Goal: Task Accomplishment & Management: Complete application form

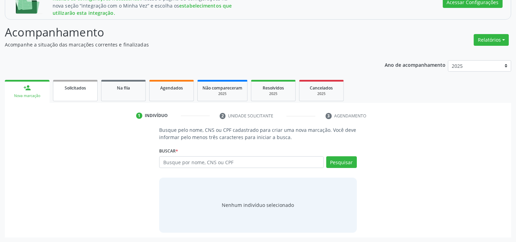
click at [78, 85] on span "Solicitados" at bounding box center [75, 88] width 21 height 6
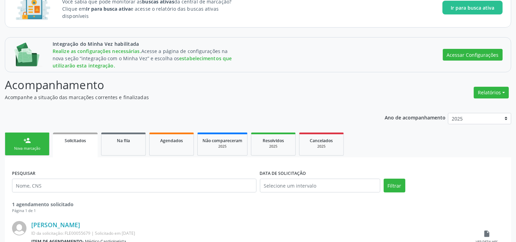
scroll to position [86, 0]
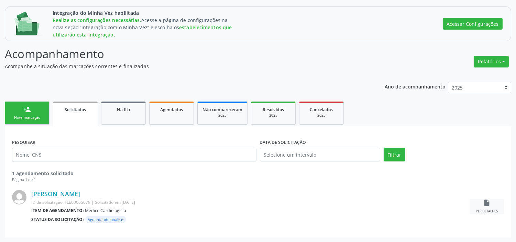
click at [487, 202] on icon "insert_drive_file" at bounding box center [487, 203] width 8 height 8
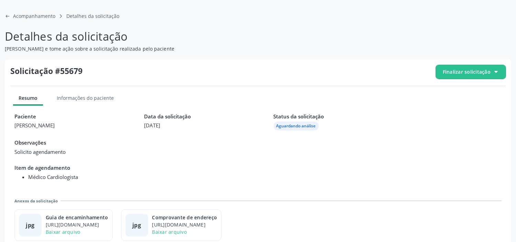
scroll to position [93, 0]
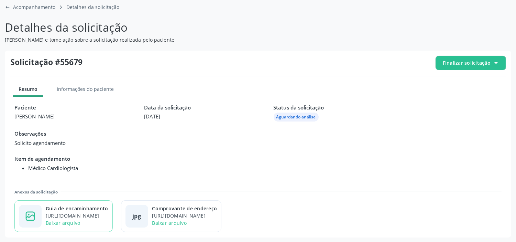
click at [73, 213] on div "[URL][DOMAIN_NAME]" at bounding box center [77, 215] width 63 height 7
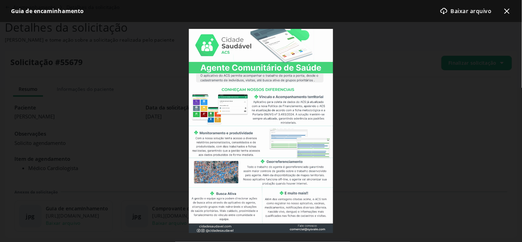
click at [377, 167] on div at bounding box center [261, 131] width 522 height 218
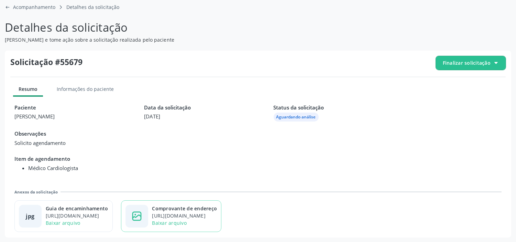
click at [208, 211] on div "Comprovante de endereço [URL][DOMAIN_NAME] Baixar arquivo" at bounding box center [184, 216] width 65 height 23
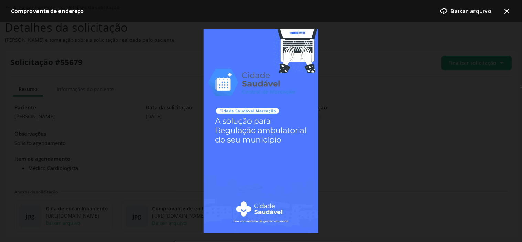
click at [363, 147] on div at bounding box center [261, 131] width 522 height 218
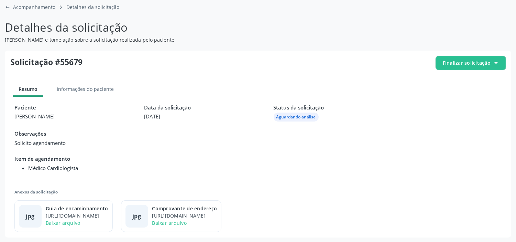
click at [503, 62] on span "Finalizar solicitação" at bounding box center [471, 63] width 70 height 14
click at [472, 82] on span "Cancelar solicitação" at bounding box center [476, 83] width 47 height 10
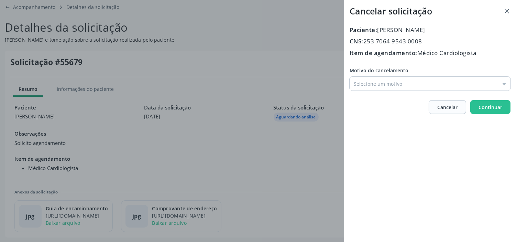
click at [388, 77] on input "Motivo do cancelamento" at bounding box center [430, 84] width 161 height 14
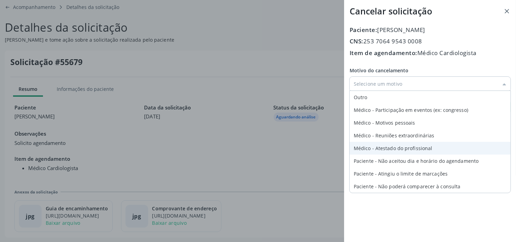
scroll to position [25, 0]
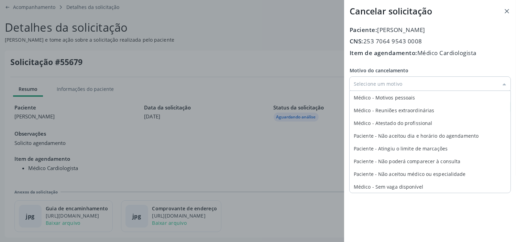
click at [322, 66] on div "Cancelar solicitação Paciente: [PERSON_NAME] CNS: 253 7064 9543 0008 Item de ag…" at bounding box center [258, 121] width 516 height 242
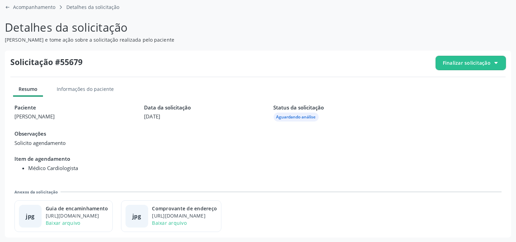
click at [486, 64] on span "Finalizar solicitação" at bounding box center [467, 62] width 48 height 7
click at [465, 100] on span "Deferir solicitação" at bounding box center [474, 101] width 43 height 10
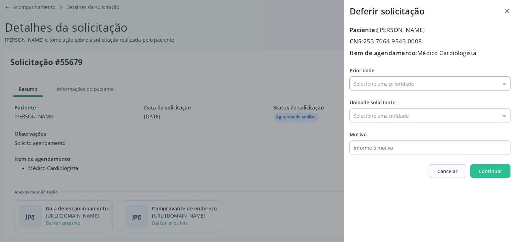
click at [390, 79] on input "Prioridade" at bounding box center [430, 84] width 161 height 14
click at [380, 150] on input "text" at bounding box center [424, 148] width 149 height 14
click at [379, 122] on input "Prioridade" at bounding box center [430, 116] width 161 height 14
click at [391, 102] on span "Unidade solicitante" at bounding box center [373, 102] width 46 height 7
click at [391, 90] on input "Prioridade" at bounding box center [430, 84] width 161 height 14
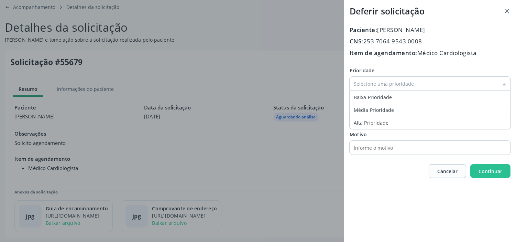
click at [402, 150] on input "text" at bounding box center [424, 148] width 149 height 14
click at [453, 168] on span "Cancelar" at bounding box center [447, 170] width 20 height 7
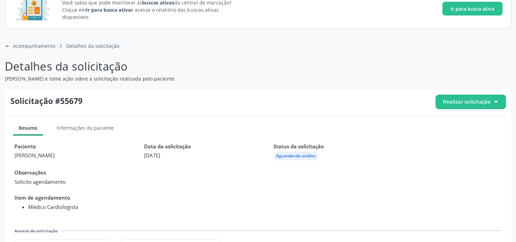
scroll to position [16, 0]
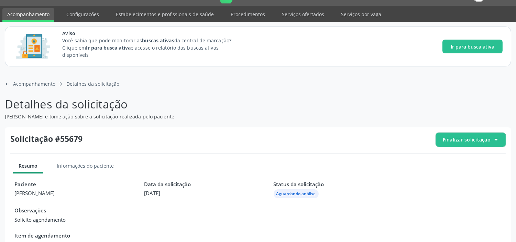
click at [466, 138] on span "Finalizar solicitação" at bounding box center [467, 139] width 48 height 7
click at [9, 83] on icon "arrow-left-outline icon" at bounding box center [8, 84] width 6 height 6
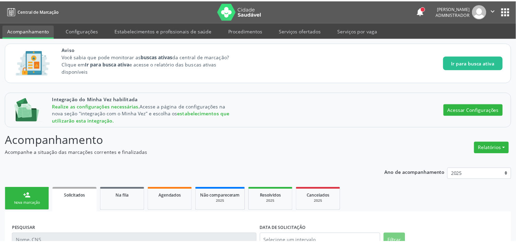
scroll to position [38, 0]
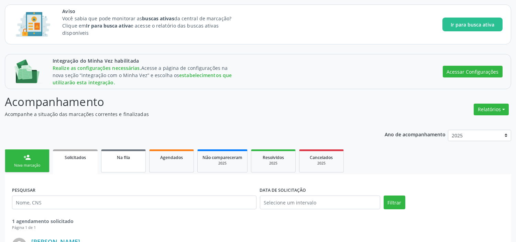
click at [126, 155] on span "Na fila" at bounding box center [123, 157] width 13 height 6
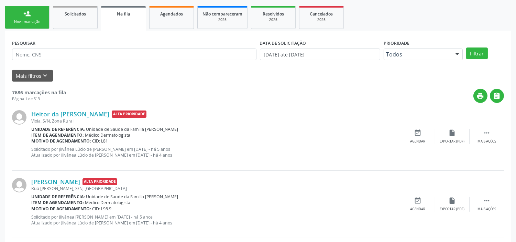
scroll to position [184, 0]
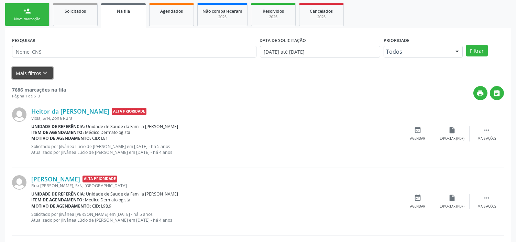
click at [50, 76] on button "Mais filtros keyboard_arrow_down" at bounding box center [32, 73] width 41 height 12
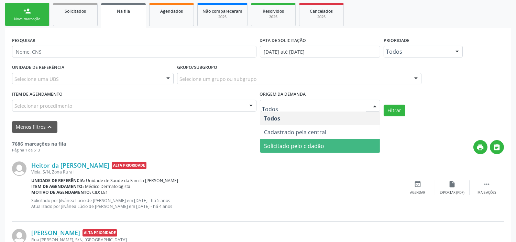
click at [305, 144] on span "Solicitado pelo cidadão" at bounding box center [294, 146] width 60 height 8
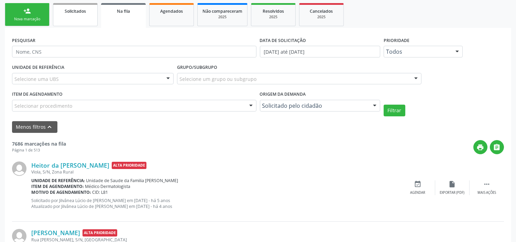
click at [73, 12] on span "Solicitados" at bounding box center [75, 11] width 21 height 6
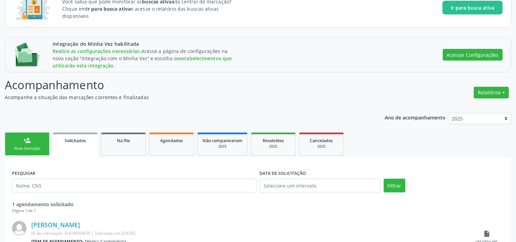
scroll to position [86, 0]
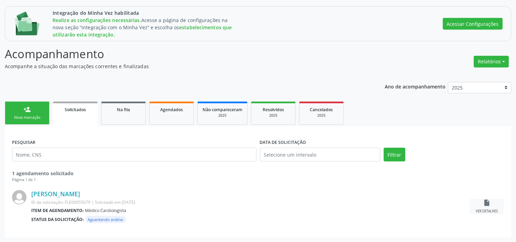
click at [488, 208] on div "insert_drive_file Ver detalhes" at bounding box center [487, 206] width 34 height 15
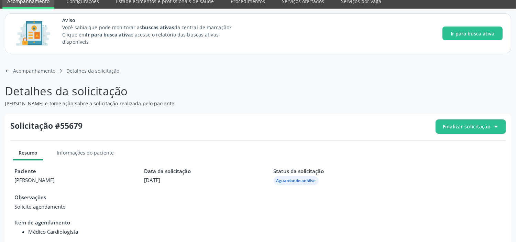
scroll to position [76, 0]
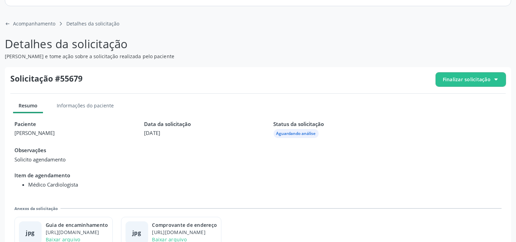
click at [499, 79] on div at bounding box center [496, 80] width 6 height 6
click at [483, 116] on span "Deferir solicitação" at bounding box center [474, 118] width 43 height 10
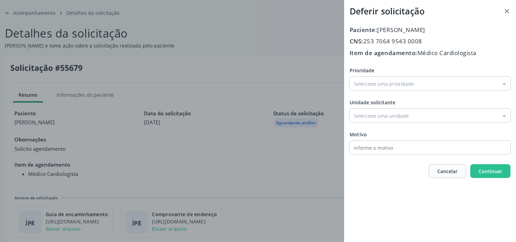
scroll to position [93, 0]
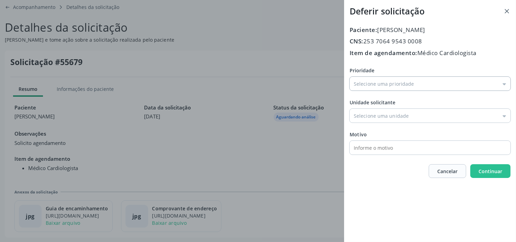
click at [436, 82] on input "Prioridade" at bounding box center [430, 84] width 161 height 14
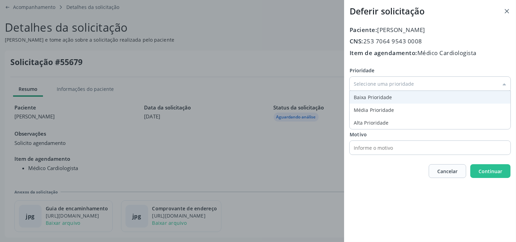
click at [402, 53] on span "Item de agendamento:" at bounding box center [384, 53] width 68 height 8
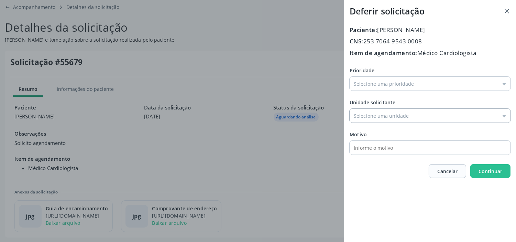
click at [405, 119] on input "Prioridade" at bounding box center [430, 116] width 161 height 14
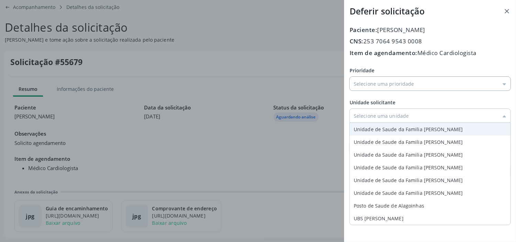
click at [438, 80] on input "Prioridade" at bounding box center [430, 84] width 161 height 14
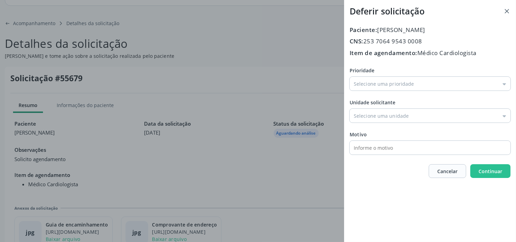
scroll to position [54, 0]
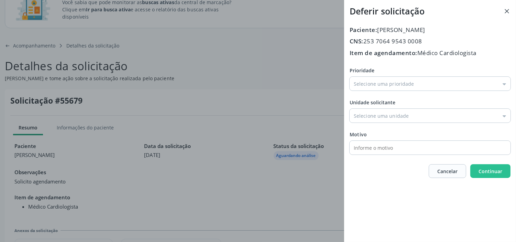
click at [508, 13] on icon at bounding box center [506, 11] width 7 height 7
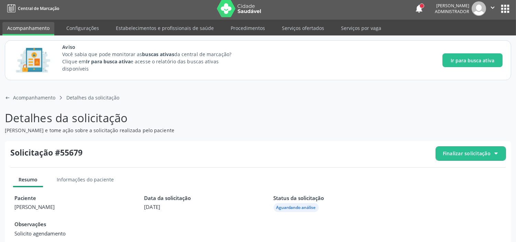
scroll to position [0, 0]
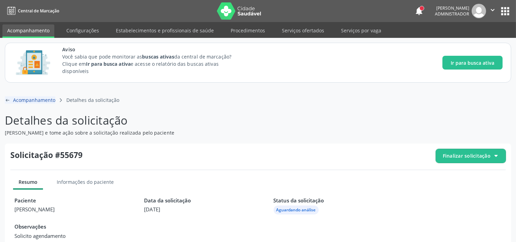
click at [9, 98] on icon "arrow-left-outline icon" at bounding box center [8, 100] width 6 height 6
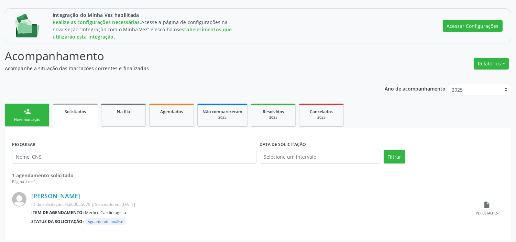
scroll to position [86, 0]
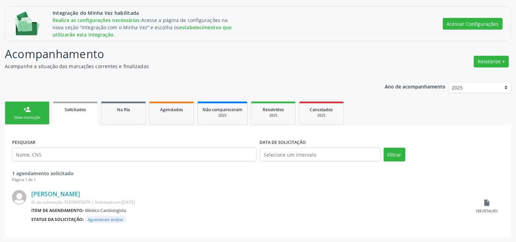
click at [34, 107] on link "person_add Nova marcação" at bounding box center [27, 112] width 45 height 23
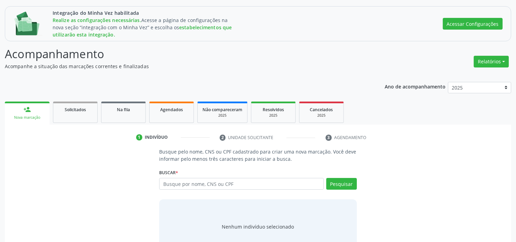
click at [39, 118] on div "Nova marcação" at bounding box center [27, 117] width 35 height 5
click at [193, 180] on input "text" at bounding box center [241, 184] width 164 height 12
click at [199, 180] on input "[PERSON_NAME]" at bounding box center [241, 184] width 164 height 12
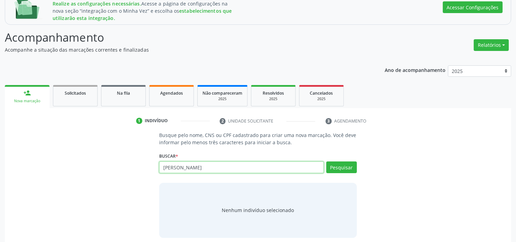
scroll to position [108, 0]
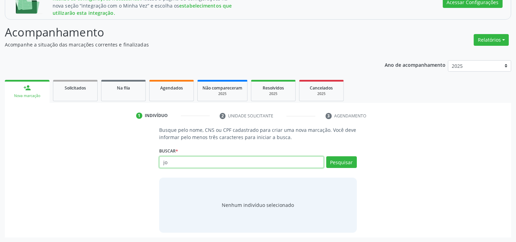
type input "j"
click at [87, 88] on div "Solicitados" at bounding box center [75, 87] width 34 height 7
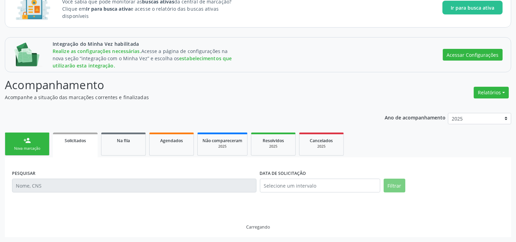
scroll to position [86, 0]
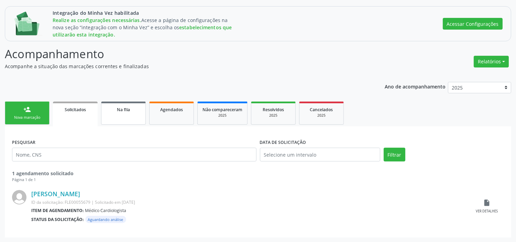
click at [118, 108] on span "Na fila" at bounding box center [123, 110] width 13 height 6
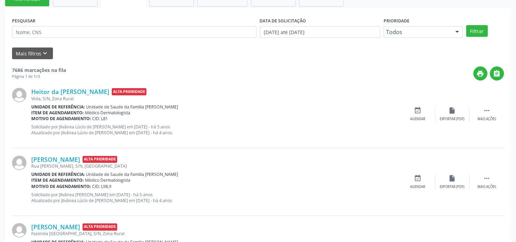
scroll to position [162, 0]
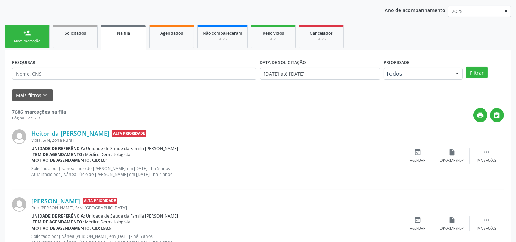
click at [70, 28] on link "Solicitados" at bounding box center [75, 36] width 45 height 23
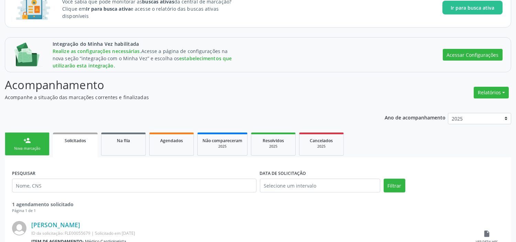
scroll to position [86, 0]
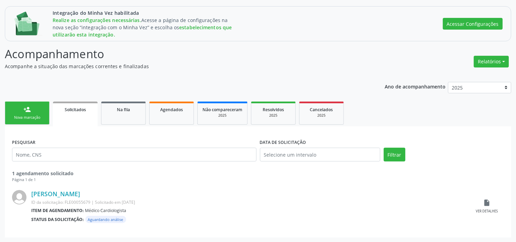
click at [134, 134] on div "PESQUISAR DATA DE SOLICITAÇÃO Filtrar 1 agendamento solicitado Página 1 de 1" at bounding box center [258, 157] width 496 height 49
click at [133, 98] on div "Ano de acompanhamento 2025 2024 2023 2022 2021 2020 2019 person_add Nova marcaç…" at bounding box center [258, 157] width 507 height 161
click at [132, 108] on div "Na fila" at bounding box center [123, 109] width 34 height 7
click at [132, 108] on div "Ano de acompanhamento 2025 2024 2023 2022 2021 2020 2019 person_add Nova marcaç…" at bounding box center [258, 157] width 507 height 161
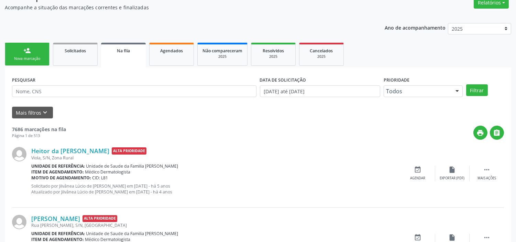
scroll to position [146, 0]
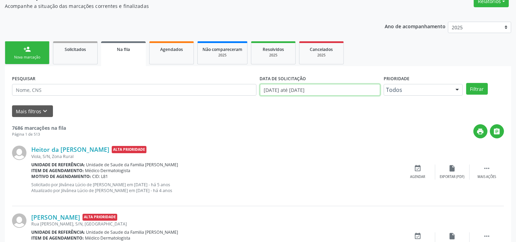
click at [334, 93] on input "[DATE] até [DATE]" at bounding box center [320, 90] width 120 height 12
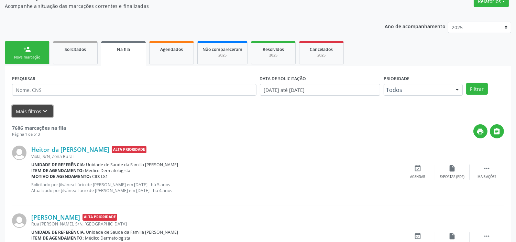
drag, startPoint x: 46, startPoint y: 110, endPoint x: 120, endPoint y: 127, distance: 75.4
click at [47, 110] on icon "keyboard_arrow_down" at bounding box center [46, 111] width 8 height 8
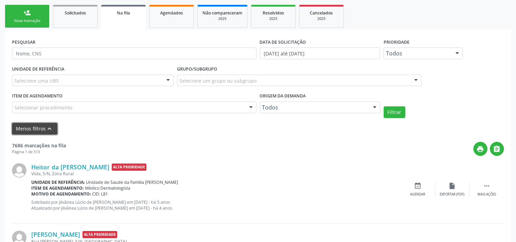
scroll to position [184, 0]
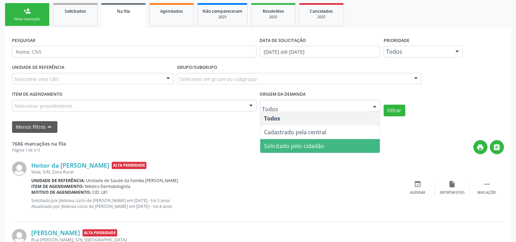
click at [287, 145] on span "Solicitado pelo cidadão" at bounding box center [294, 146] width 60 height 8
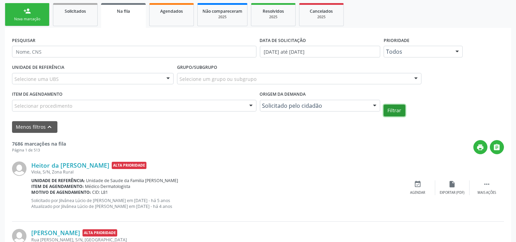
drag, startPoint x: 395, startPoint y: 107, endPoint x: 198, endPoint y: 118, distance: 197.7
click at [395, 107] on button "Filtrar" at bounding box center [395, 111] width 22 height 12
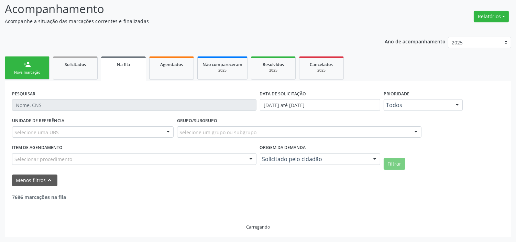
scroll to position [109, 0]
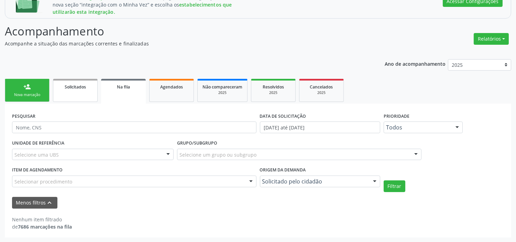
click at [78, 90] on link "Solicitados" at bounding box center [75, 90] width 45 height 23
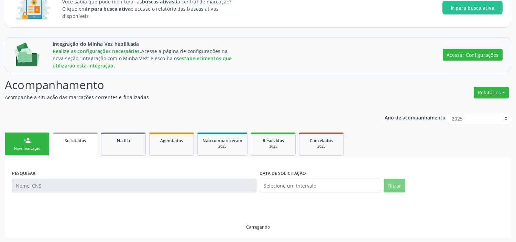
scroll to position [86, 0]
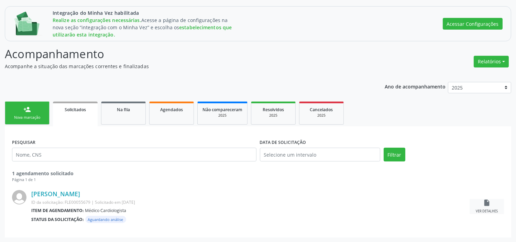
click at [485, 205] on icon "insert_drive_file" at bounding box center [487, 203] width 8 height 8
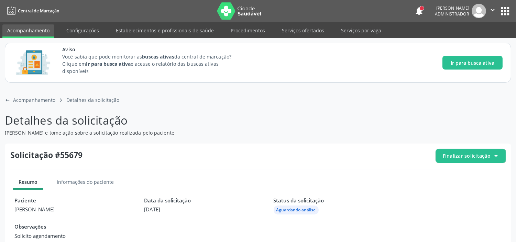
click at [476, 155] on span "Finalizar solicitação" at bounding box center [467, 155] width 48 height 7
click at [467, 192] on span "Deferir solicitação" at bounding box center [474, 194] width 43 height 10
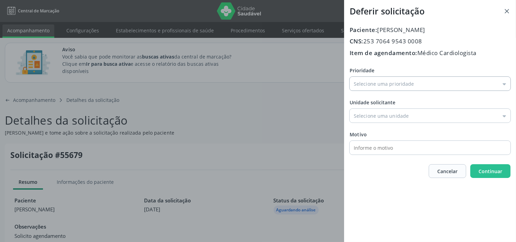
click at [391, 83] on input "Prioridade" at bounding box center [430, 84] width 161 height 14
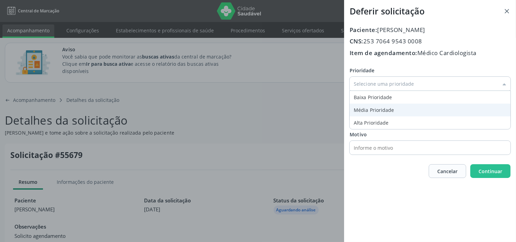
type input "Baixa Prioridade"
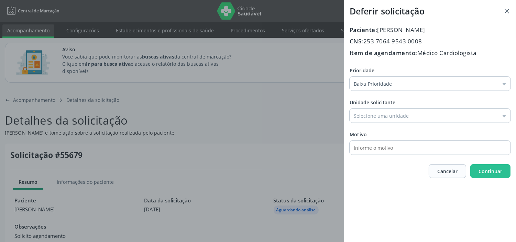
click at [372, 100] on div "Prioridade Baixa Prioridade Baixa Prioridade Média Prioridade Alta Prioridade U…" at bounding box center [430, 111] width 161 height 88
click at [402, 120] on input "Prioridade" at bounding box center [430, 116] width 161 height 14
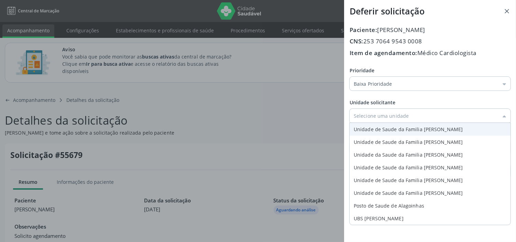
type input "Unidade de Saude da Familia [PERSON_NAME]"
click at [393, 129] on div "Prioridade Baixa Prioridade Baixa Prioridade Média Prioridade Alta Prioridade U…" at bounding box center [430, 111] width 161 height 88
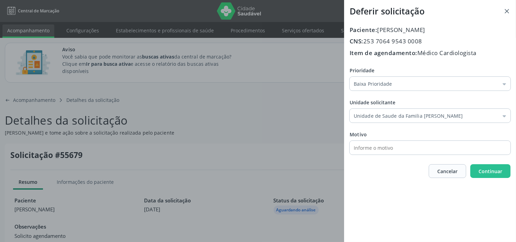
click at [384, 148] on input "text" at bounding box center [424, 148] width 149 height 14
type input "Cardiopata"
click at [498, 170] on span "Continuar" at bounding box center [491, 171] width 24 height 7
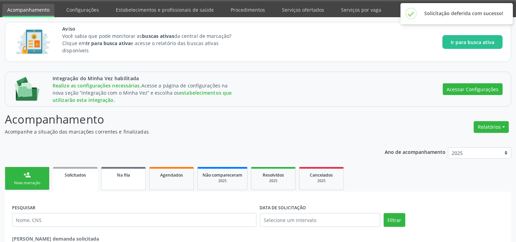
scroll to position [40, 0]
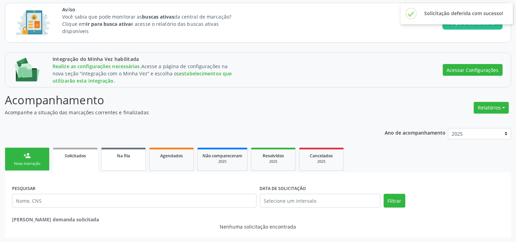
click at [127, 153] on span "Na fila" at bounding box center [123, 156] width 13 height 6
click at [129, 153] on span "Na fila" at bounding box center [123, 156] width 13 height 6
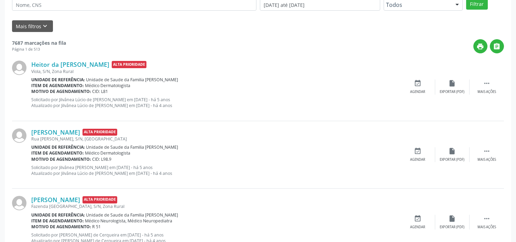
scroll to position [155, 0]
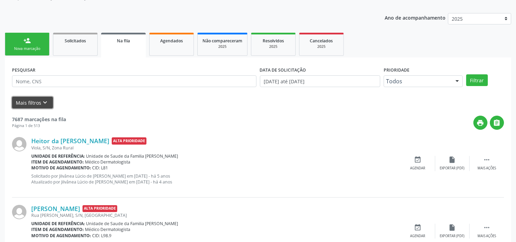
click at [51, 97] on button "Mais filtros keyboard_arrow_down" at bounding box center [32, 103] width 41 height 12
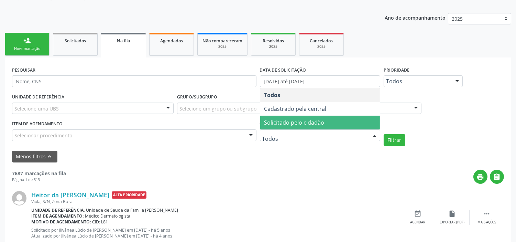
click at [295, 122] on span "Solicitado pelo cidadão" at bounding box center [294, 123] width 60 height 8
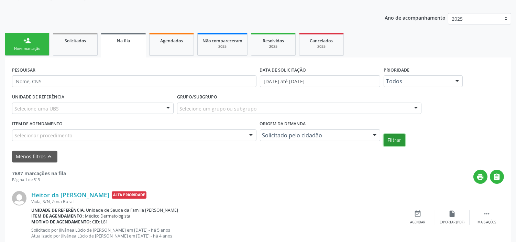
drag, startPoint x: 400, startPoint y: 139, endPoint x: 351, endPoint y: 139, distance: 48.5
click at [400, 139] on button "Filtrar" at bounding box center [395, 140] width 22 height 12
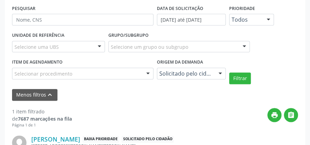
scroll to position [294, 0]
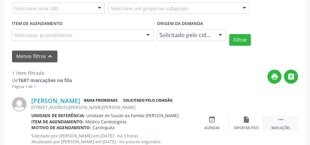
click at [281, 120] on icon "" at bounding box center [281, 120] width 8 height 8
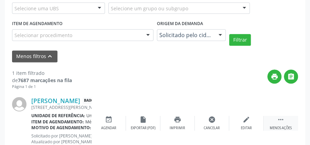
click at [281, 123] on div " Menos ações" at bounding box center [280, 123] width 34 height 15
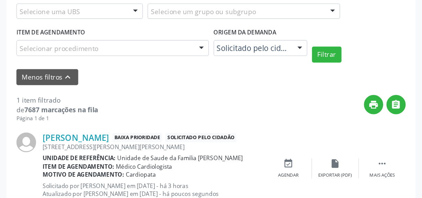
scroll to position [225, 0]
